Goal: Navigation & Orientation: Find specific page/section

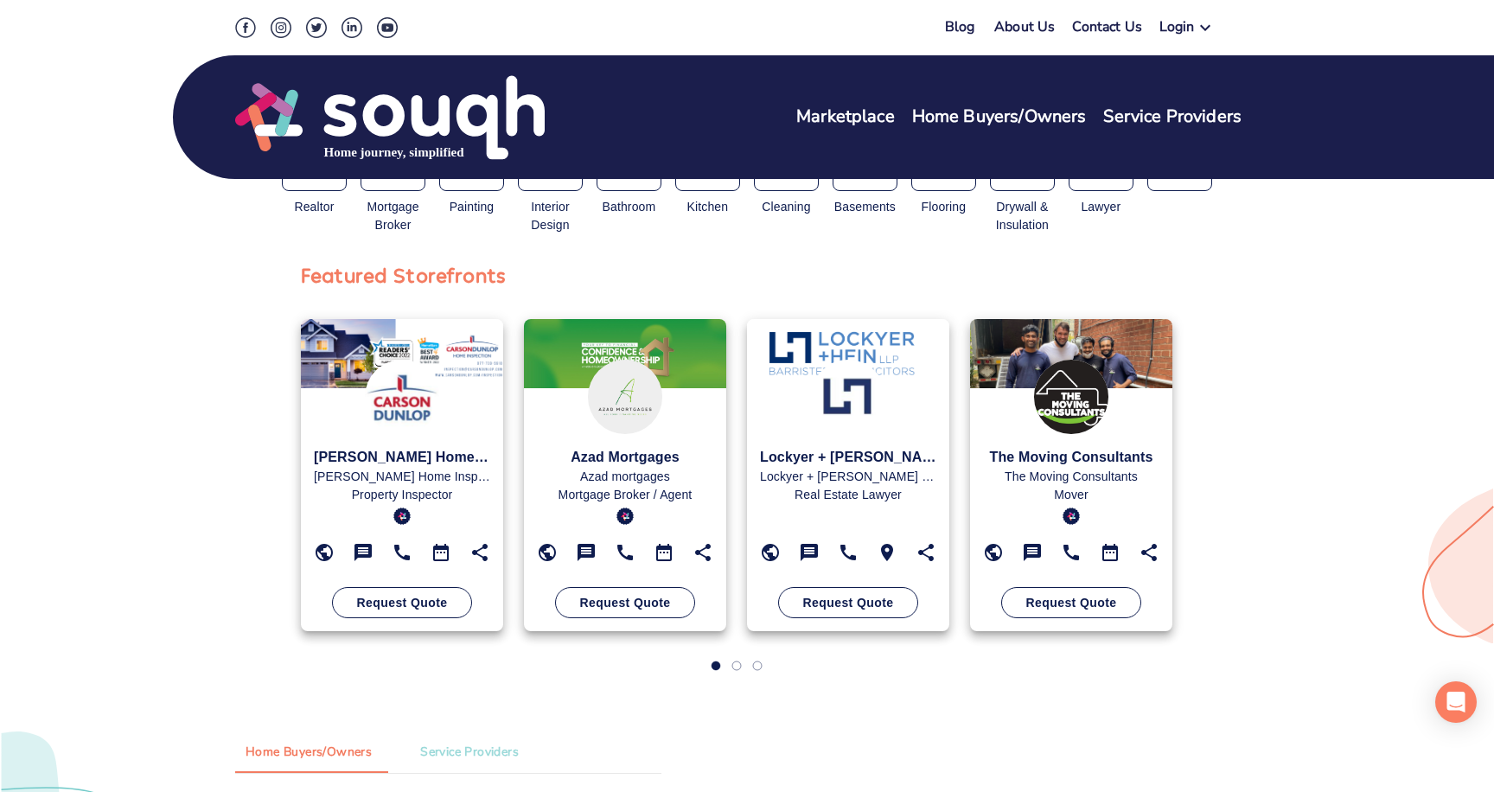
scroll to position [526, 0]
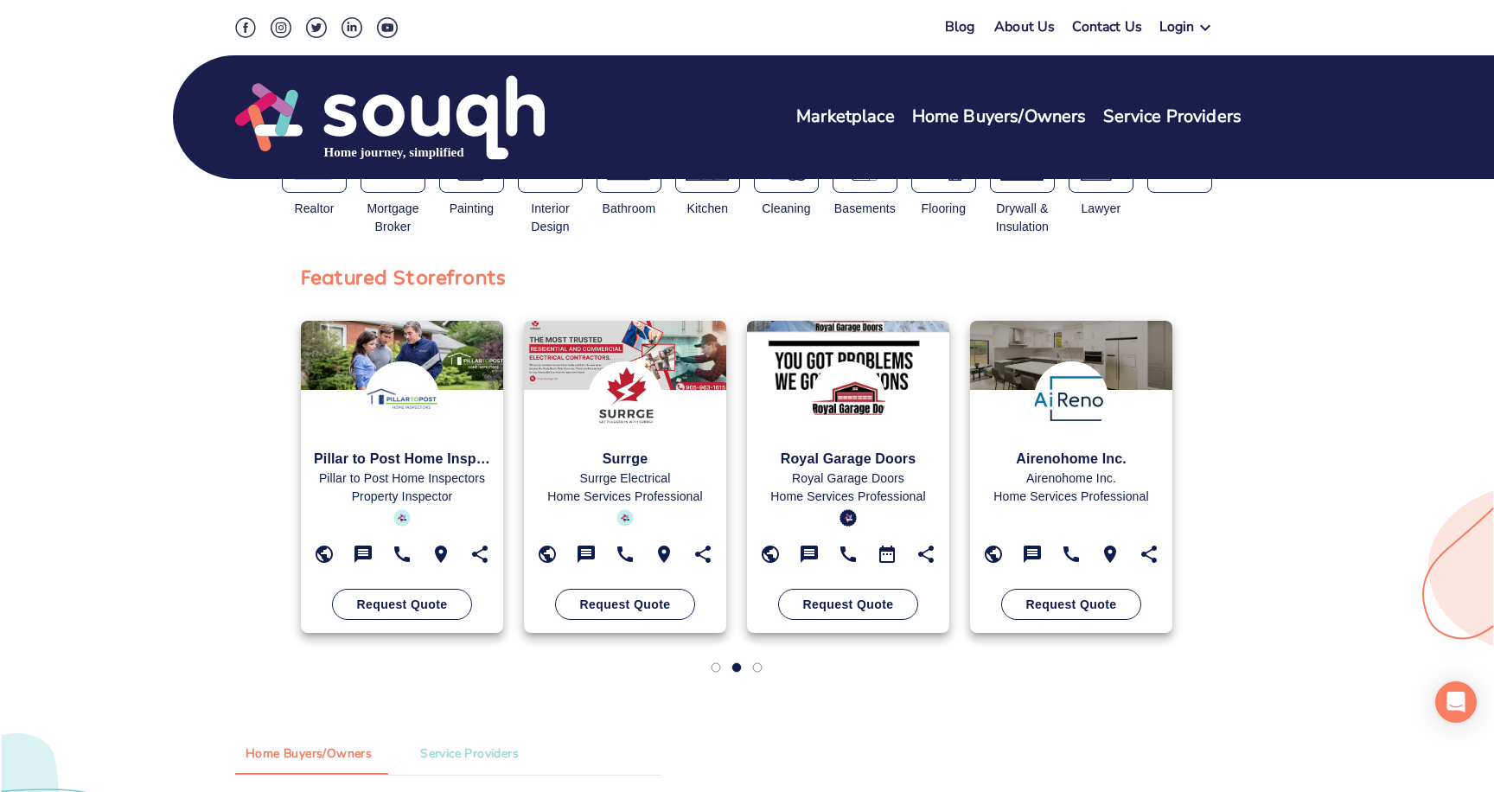
click at [399, 425] on img at bounding box center [402, 398] width 74 height 74
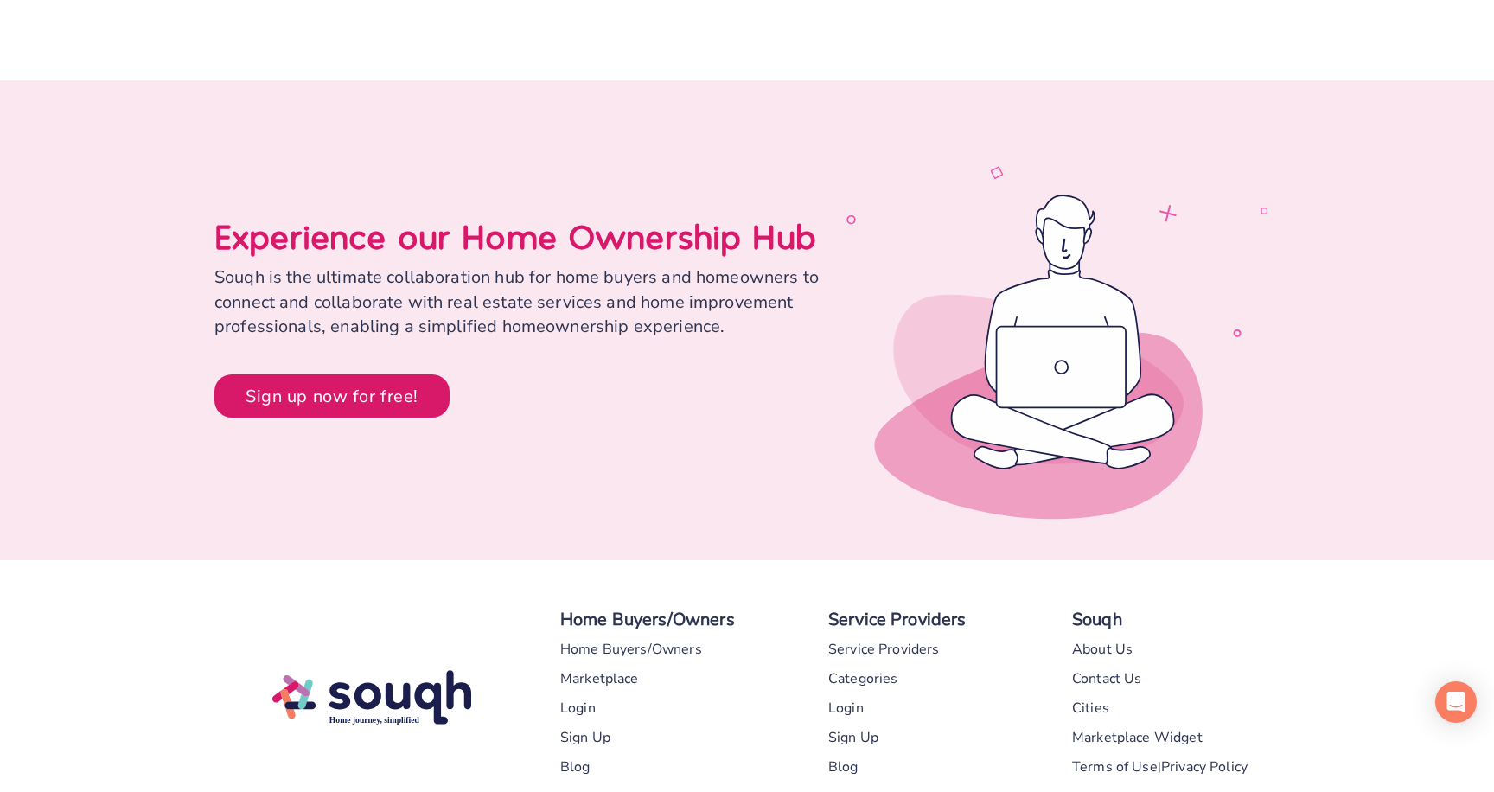
scroll to position [8030, 0]
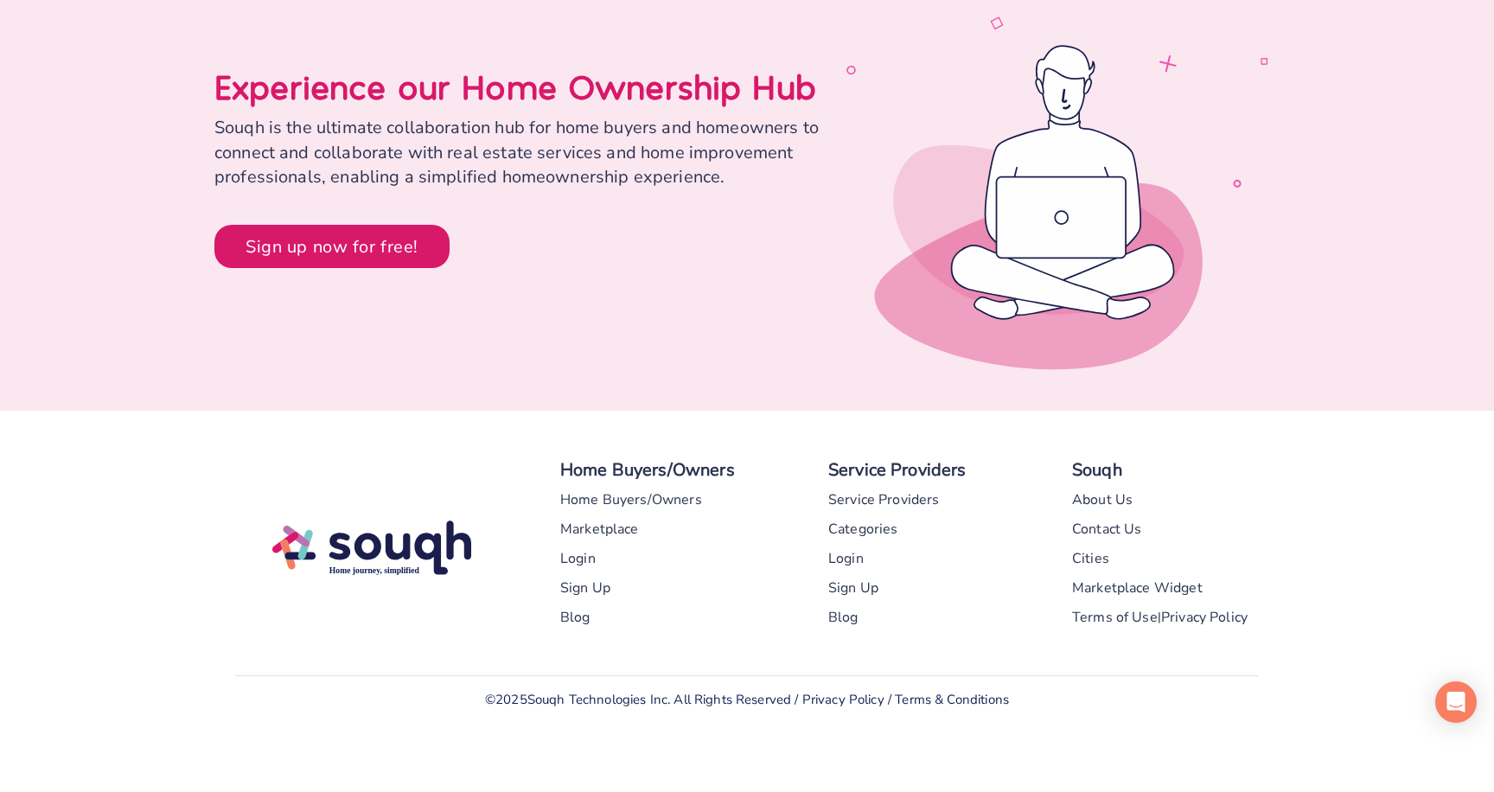
click at [1114, 498] on div "About Us" at bounding box center [1102, 499] width 61 height 29
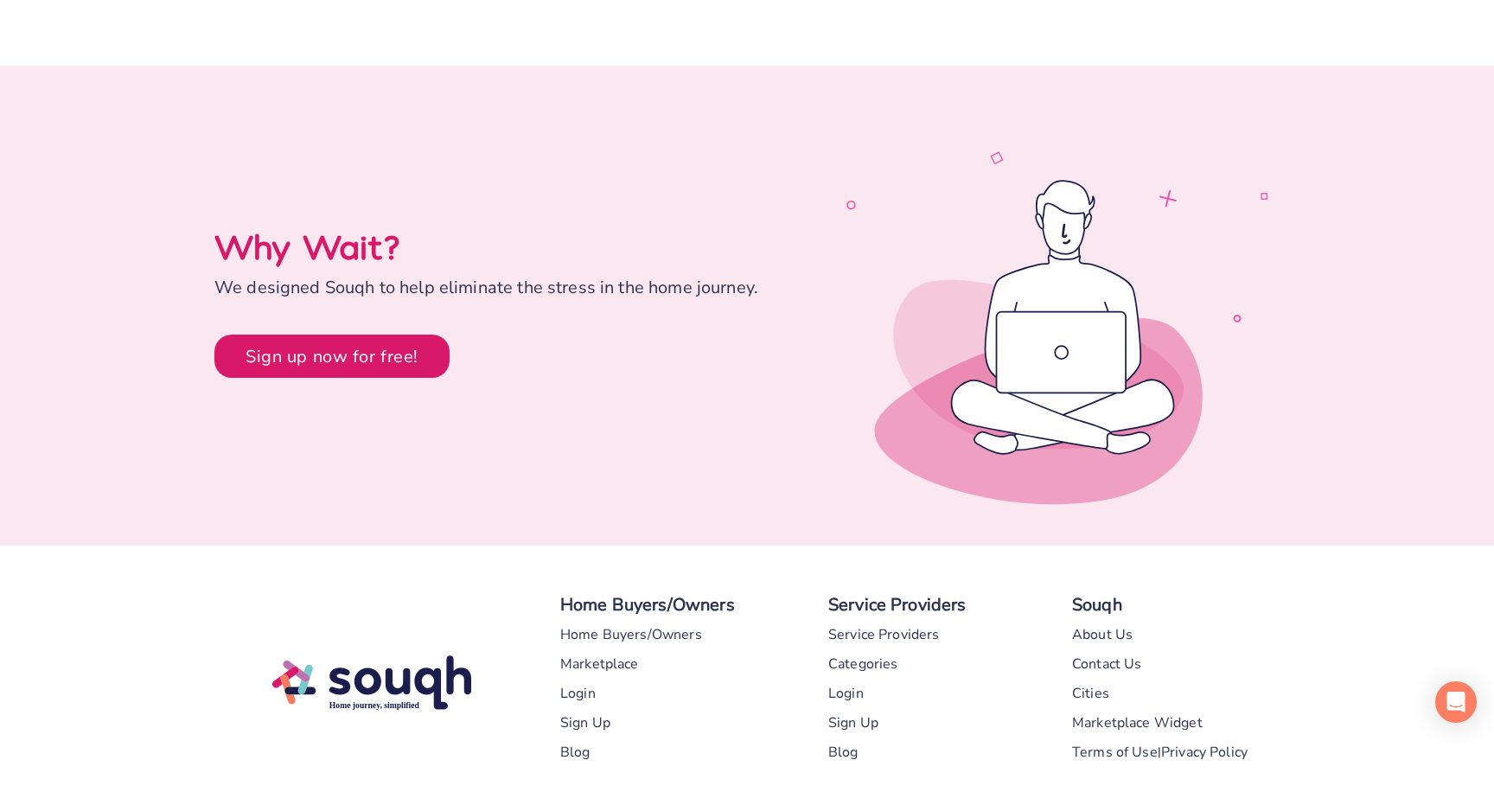
scroll to position [3823, 0]
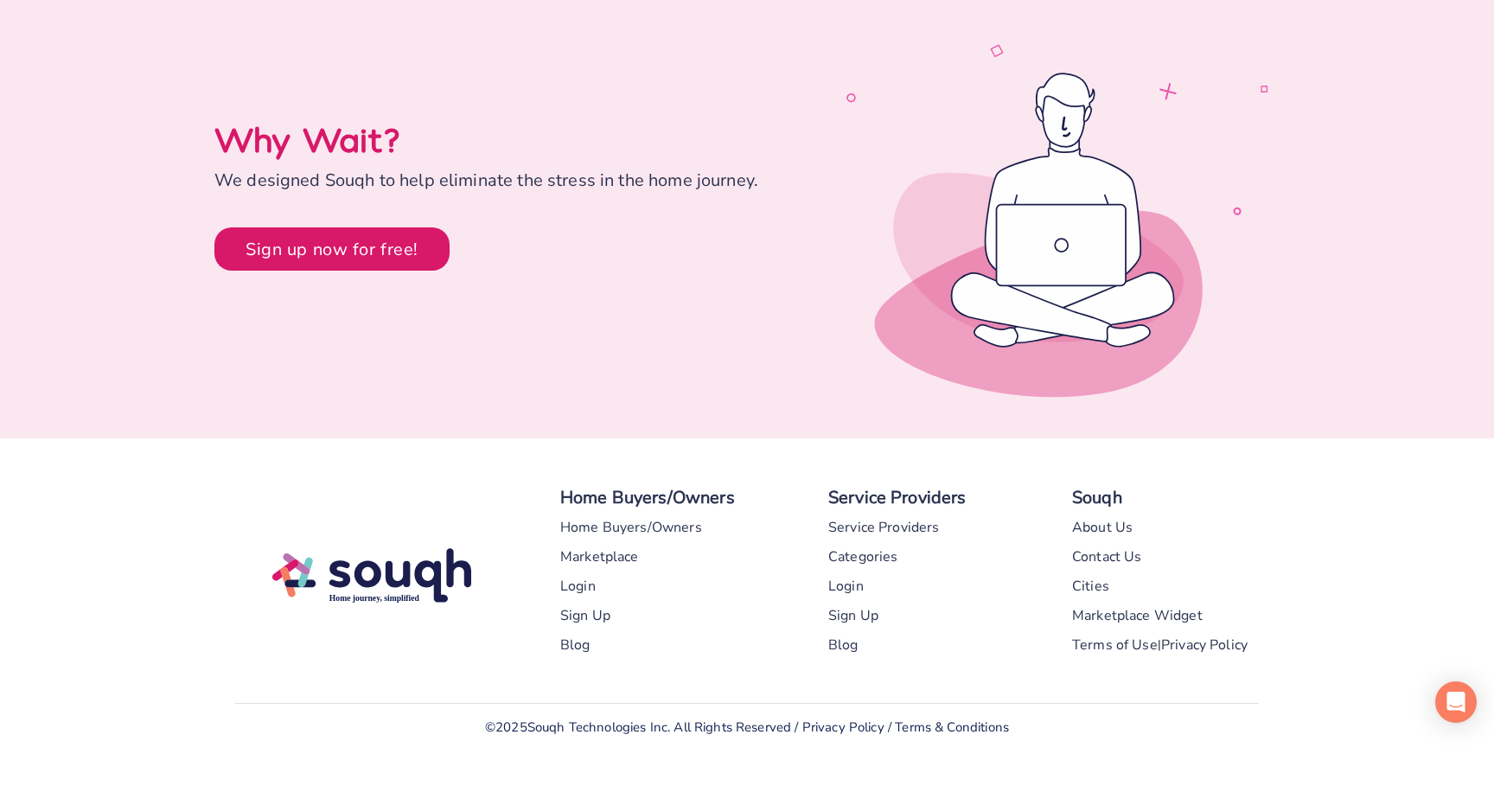
click at [1090, 572] on div "Cities" at bounding box center [1090, 586] width 37 height 29
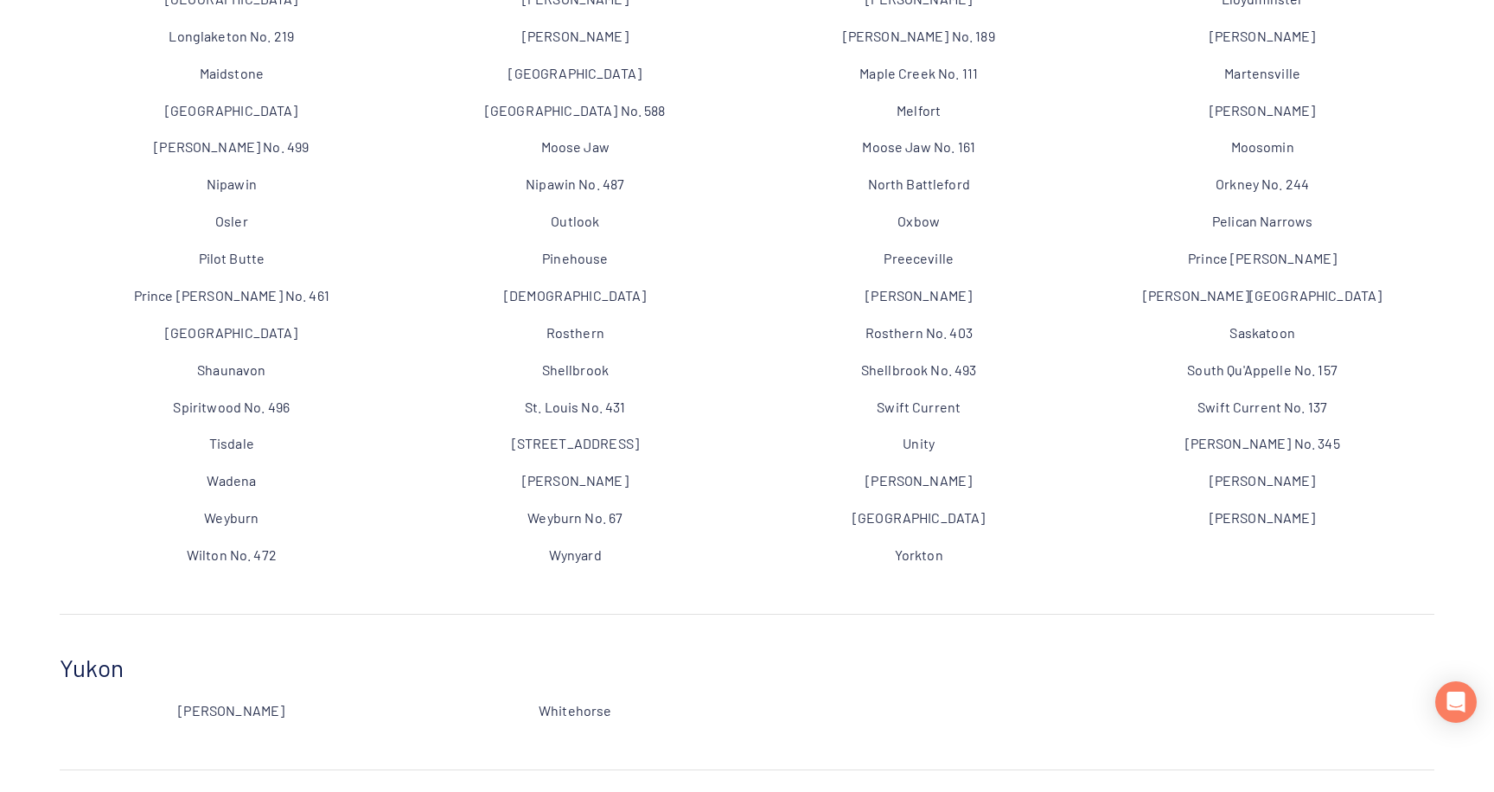
scroll to position [19742, 0]
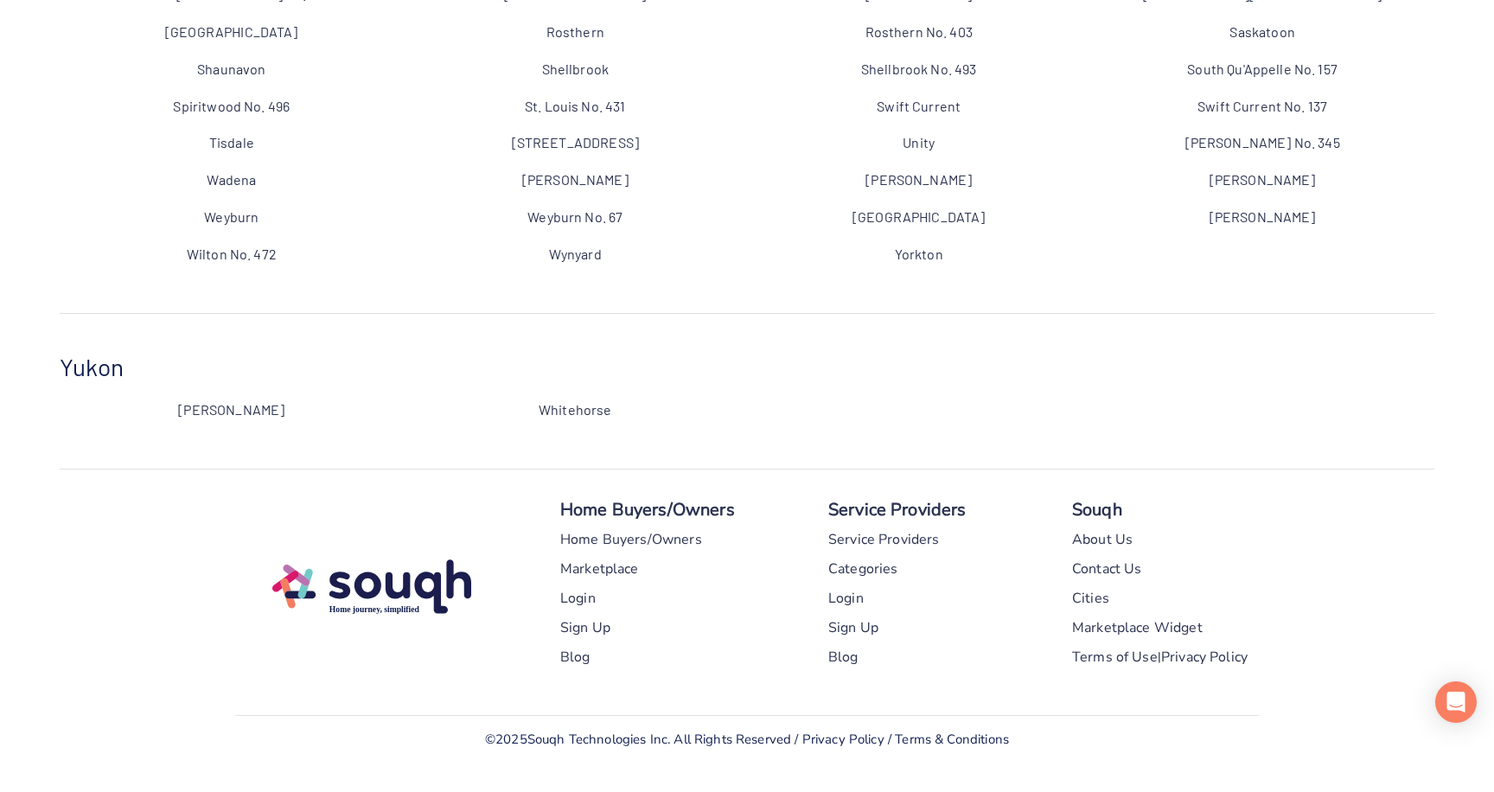
click at [1155, 613] on div "Marketplace Widget" at bounding box center [1137, 627] width 131 height 29
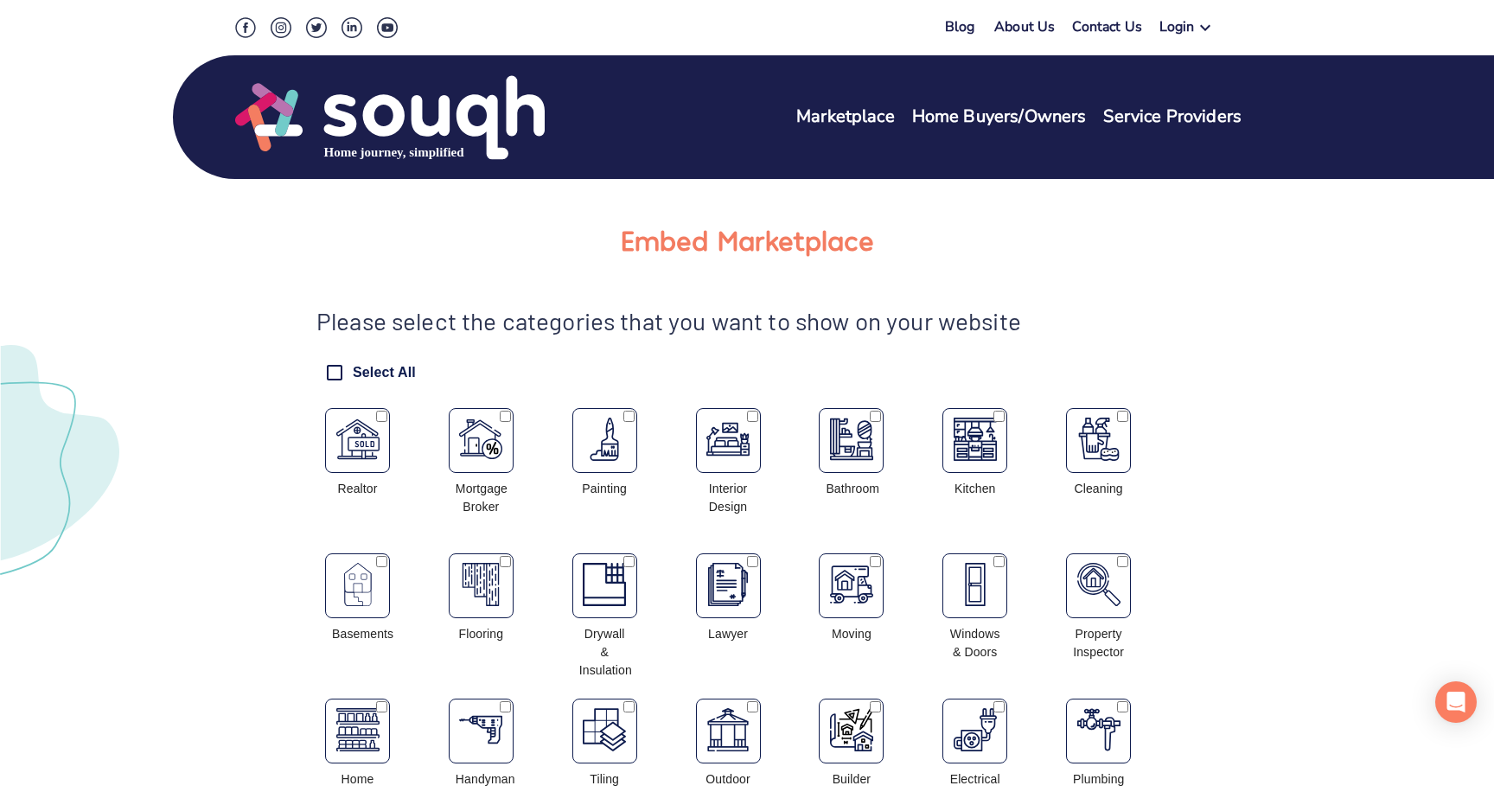
click at [1165, 117] on link "Service Providers" at bounding box center [1172, 117] width 138 height 25
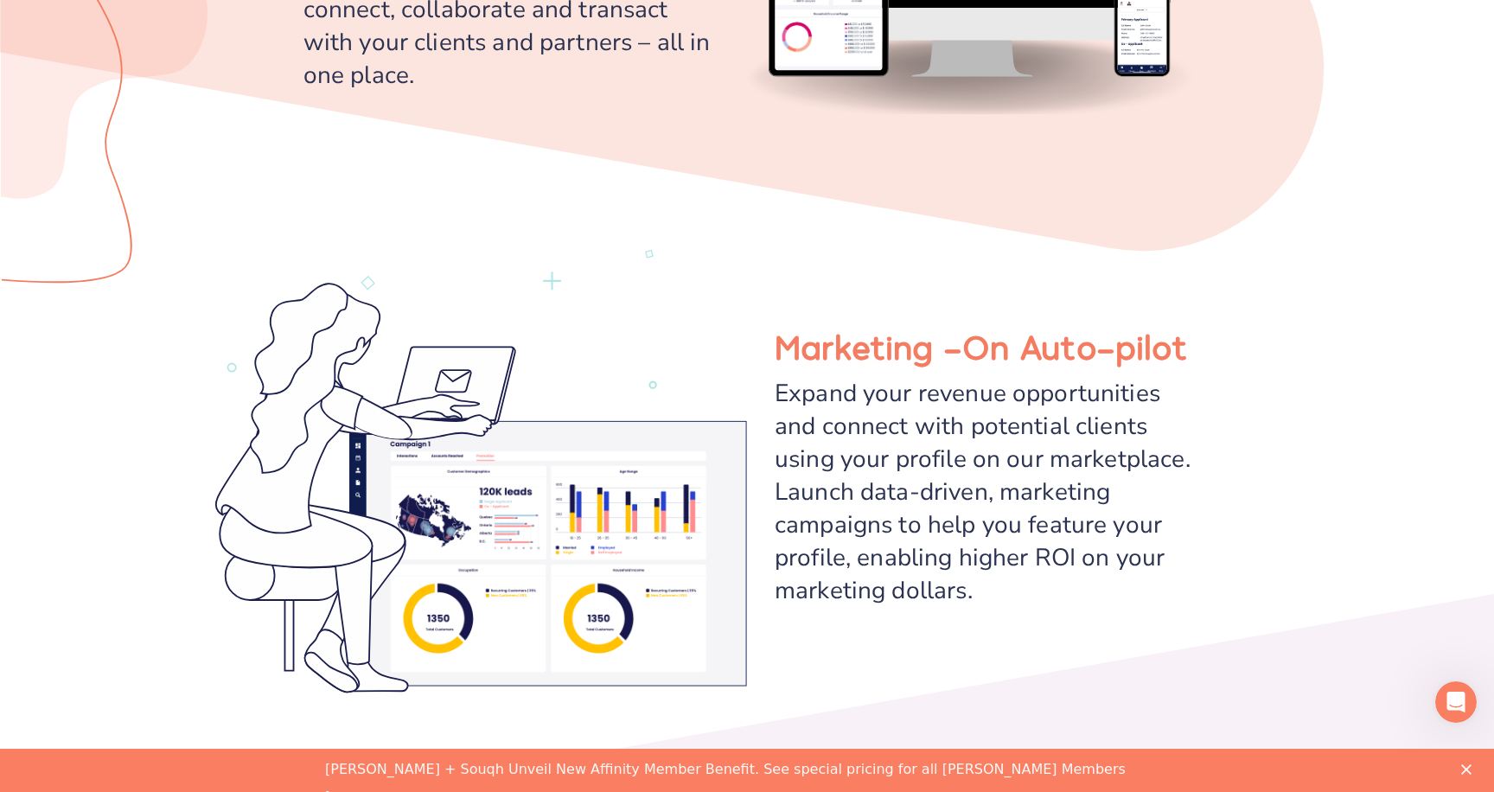
scroll to position [2742, 0]
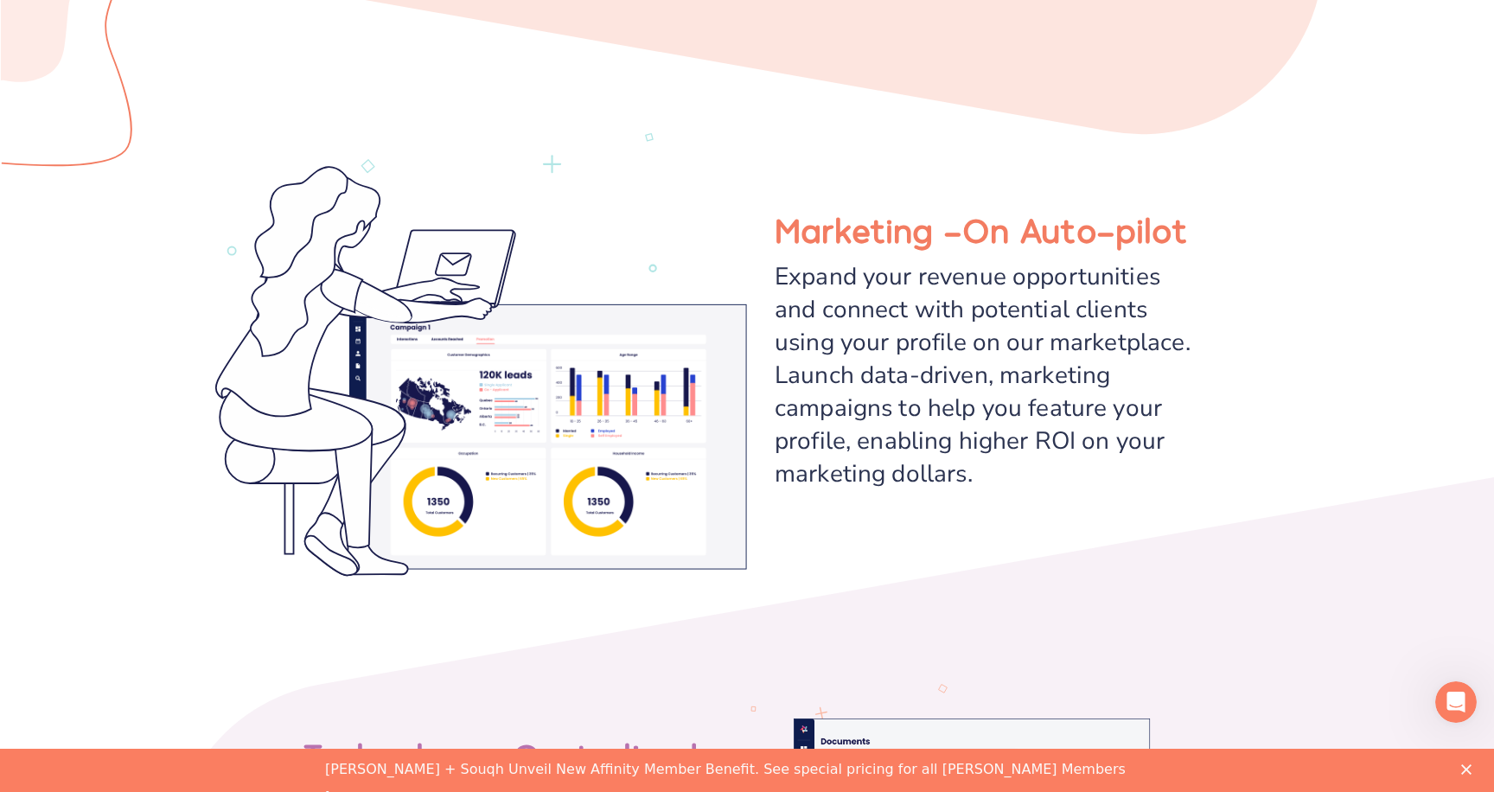
click at [1301, 277] on div "Marketing – On Auto-pilot Expand your revenue opportunities and connect with po…" at bounding box center [747, 354] width 1494 height 529
click at [780, 348] on div "Expand your revenue opportunities and connect with potential clients using your…" at bounding box center [983, 375] width 416 height 230
click at [756, 157] on div "Marketing – On Auto-pilot Expand your revenue opportunities and connect with po…" at bounding box center [969, 354] width 444 height 529
click at [755, 560] on div "Marketing – On Auto-pilot Expand your revenue opportunities and connect with po…" at bounding box center [969, 354] width 444 height 529
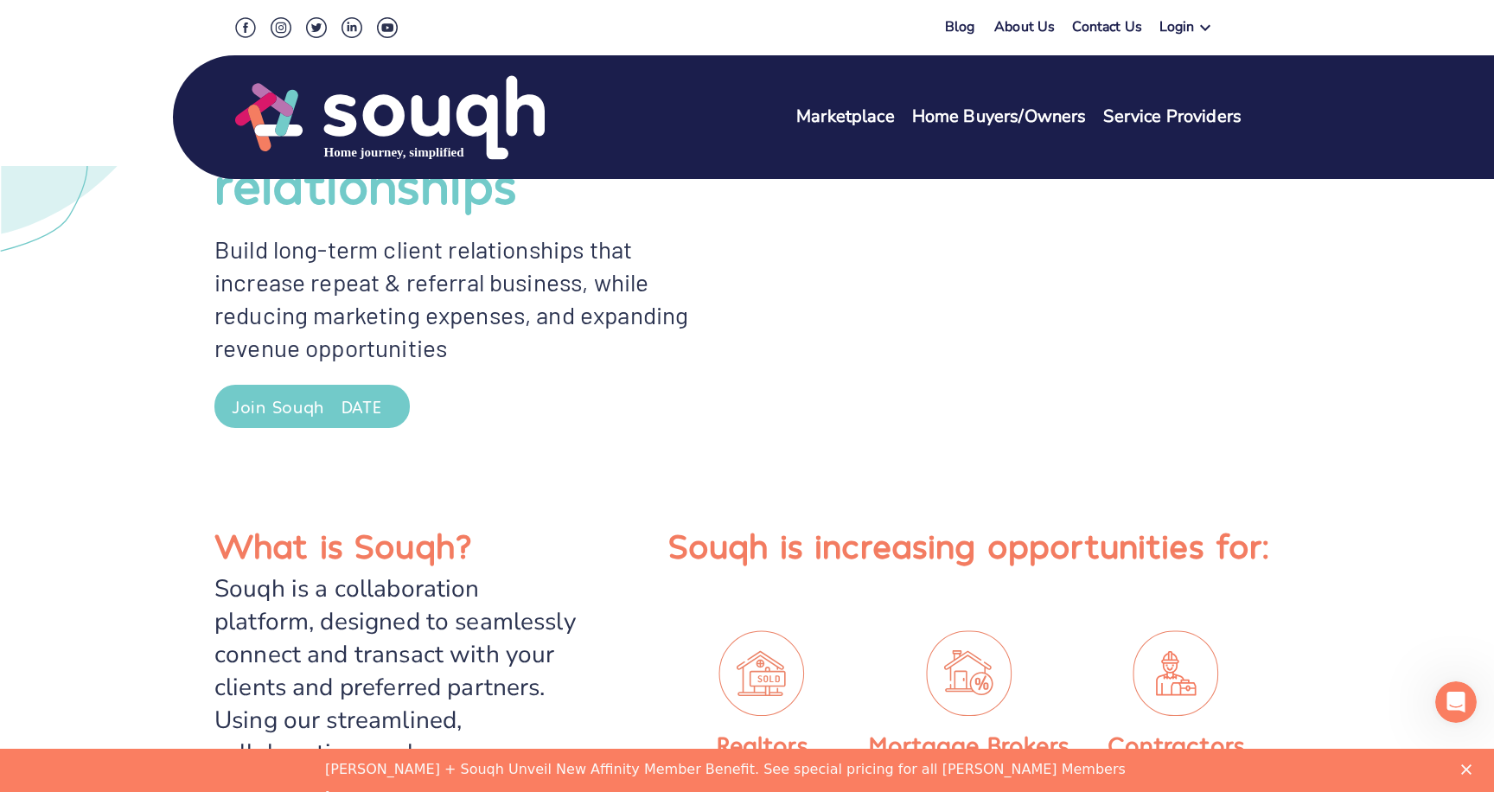
scroll to position [0, 0]
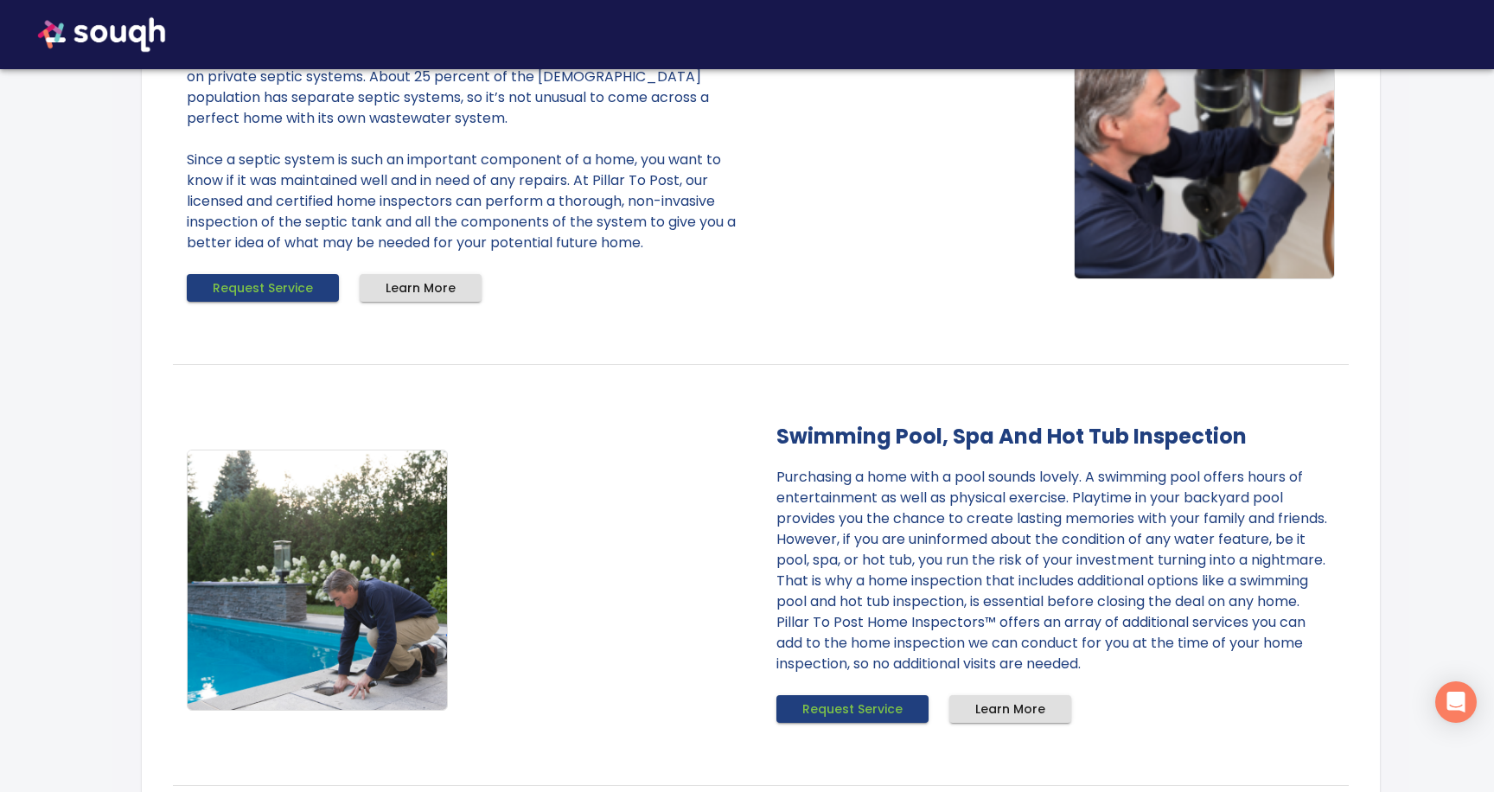
scroll to position [5522, 0]
